Goal: Register for event/course

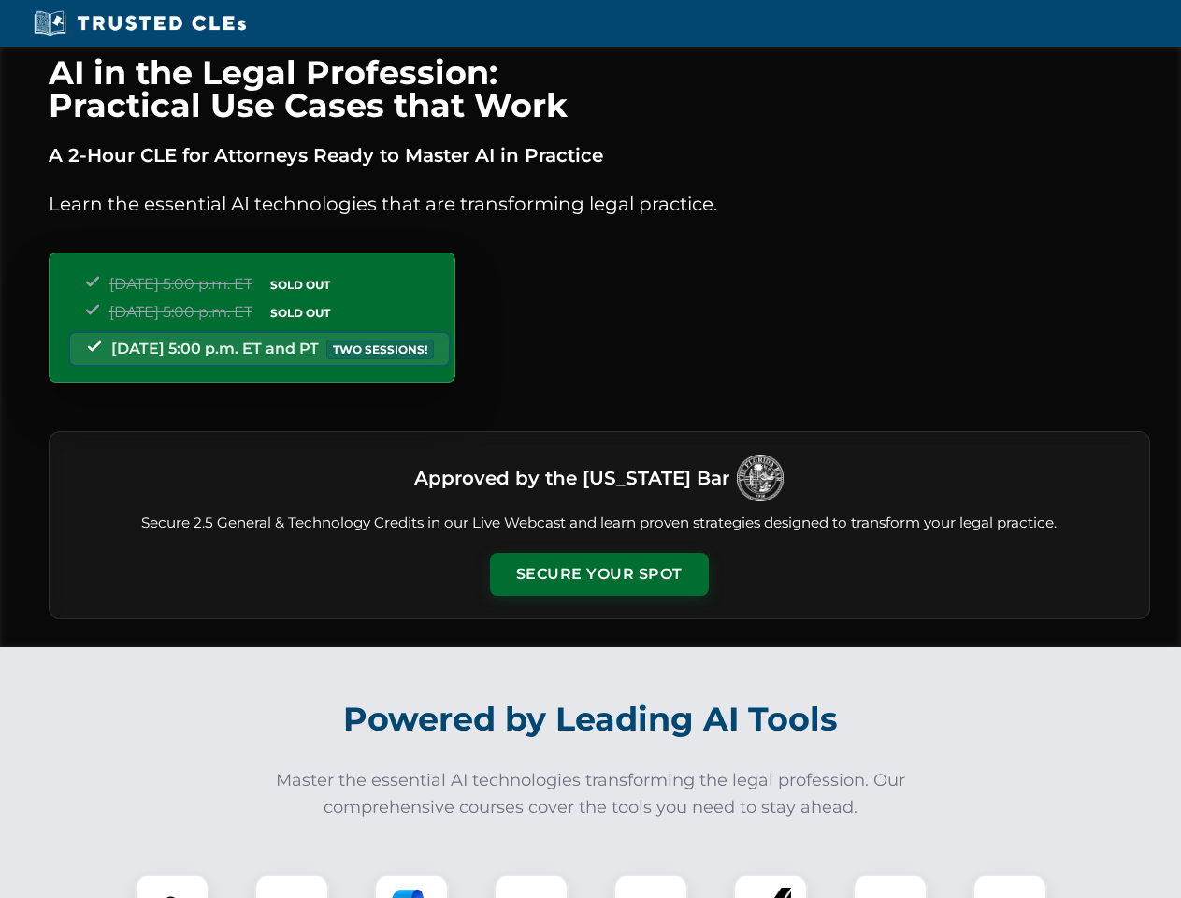
click at [598, 574] on button "Secure Your Spot" at bounding box center [599, 574] width 219 height 43
click at [172, 885] on img at bounding box center [172, 910] width 54 height 54
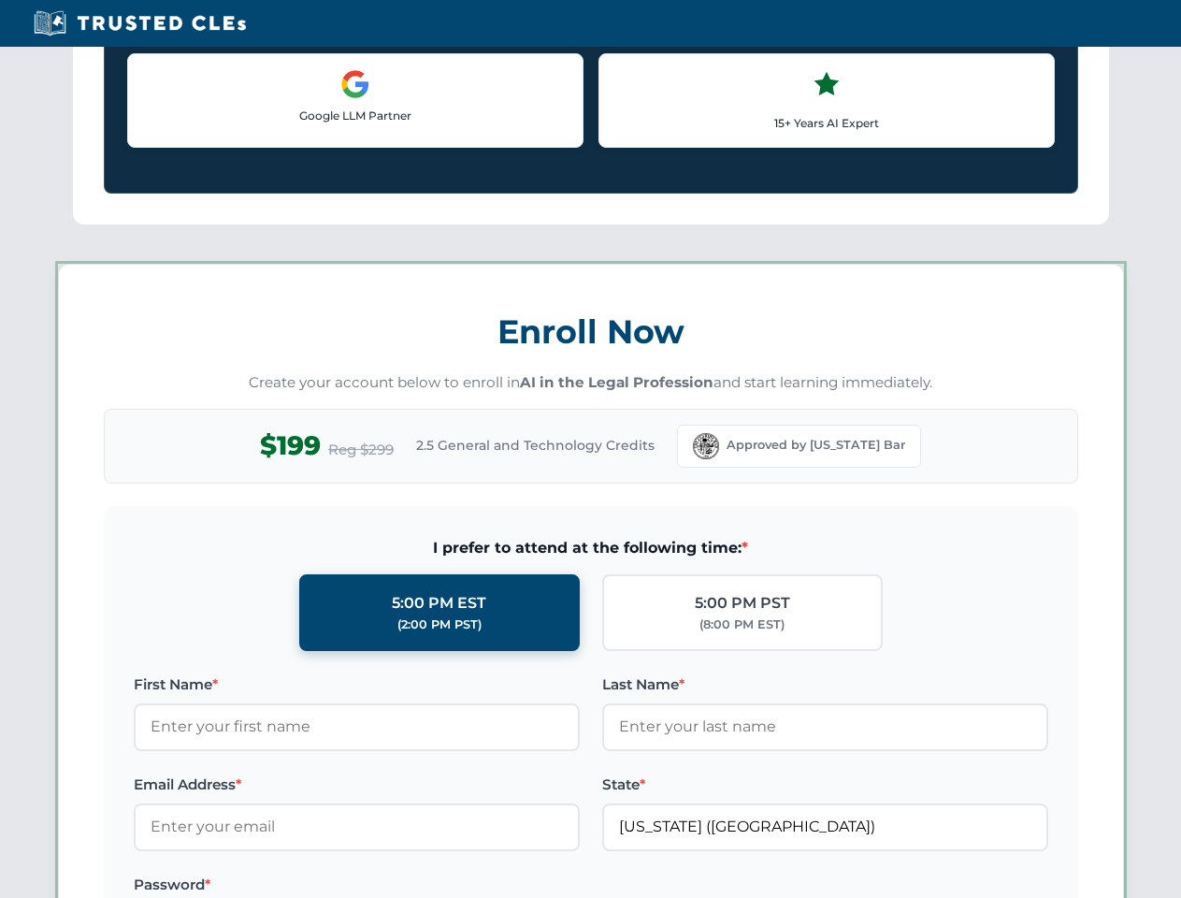
click at [411, 885] on label "Password *" at bounding box center [357, 884] width 446 height 22
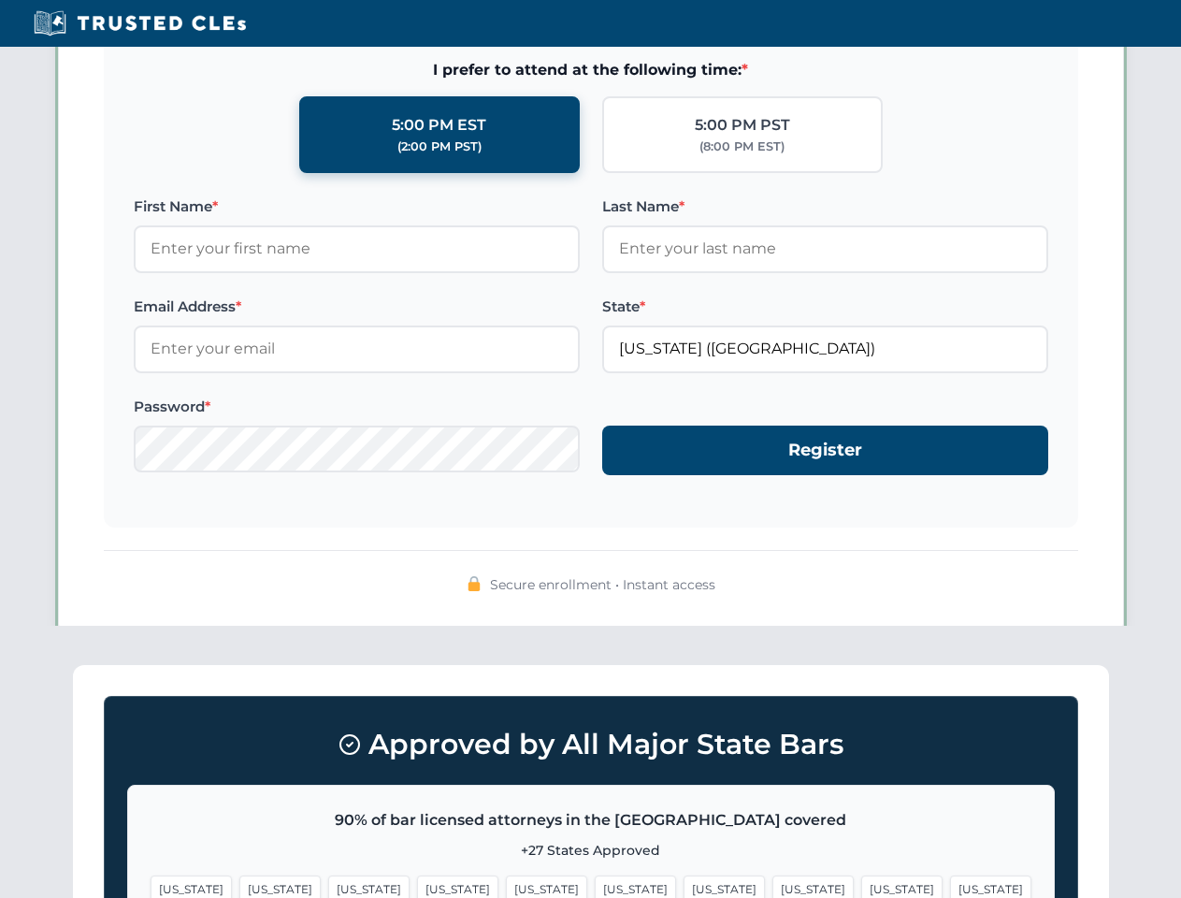
click at [861, 885] on span "[US_STATE]" at bounding box center [901, 888] width 81 height 27
